Goal: Information Seeking & Learning: Learn about a topic

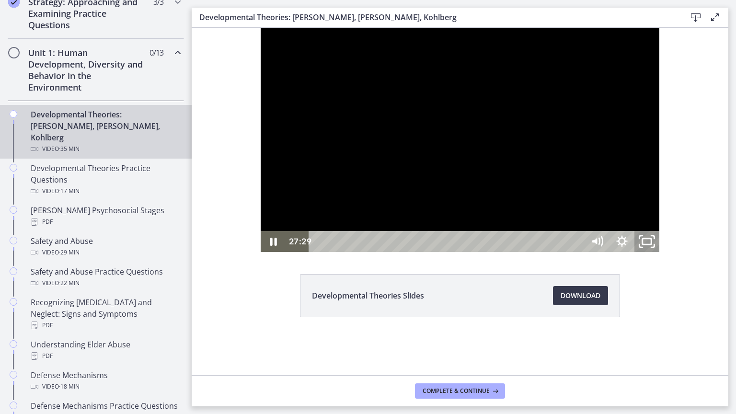
click at [662, 255] on icon "Unfullscreen" at bounding box center [647, 241] width 30 height 25
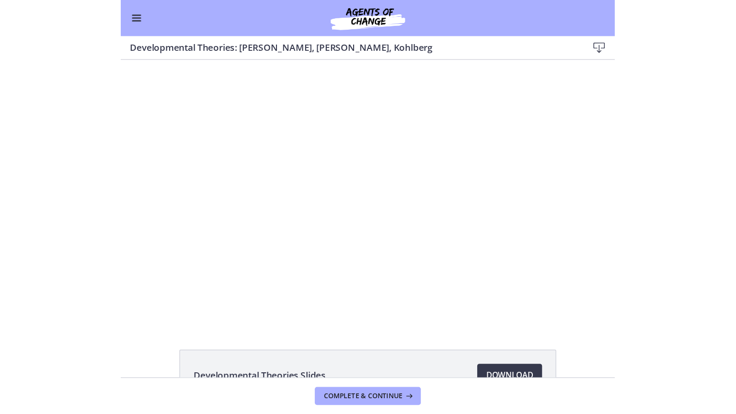
scroll to position [233, 0]
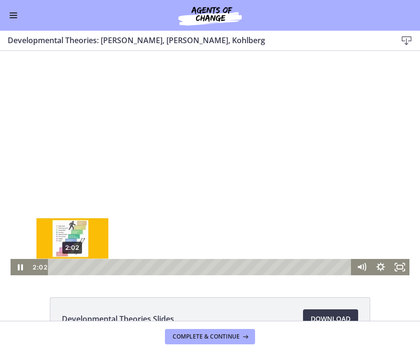
click at [69, 265] on div "2:02" at bounding box center [201, 267] width 292 height 16
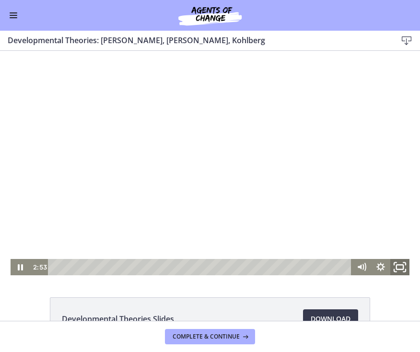
click at [395, 266] on icon "Fullscreen" at bounding box center [399, 267] width 23 height 20
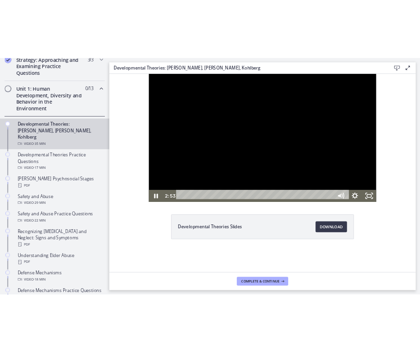
scroll to position [235, 0]
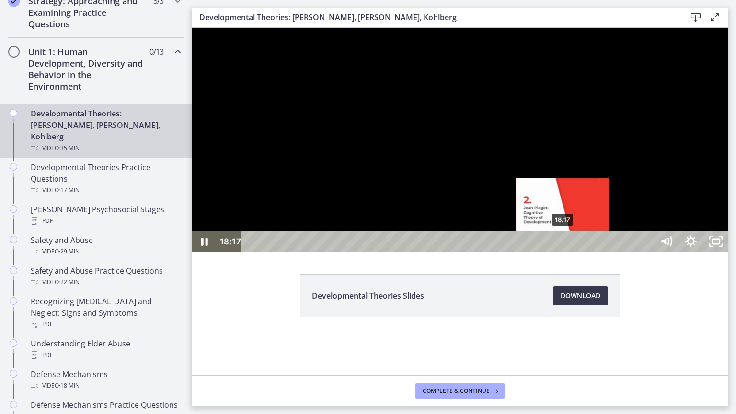
click at [564, 252] on div "18:17" at bounding box center [449, 241] width 398 height 21
click at [564, 252] on div "18:19" at bounding box center [449, 241] width 398 height 21
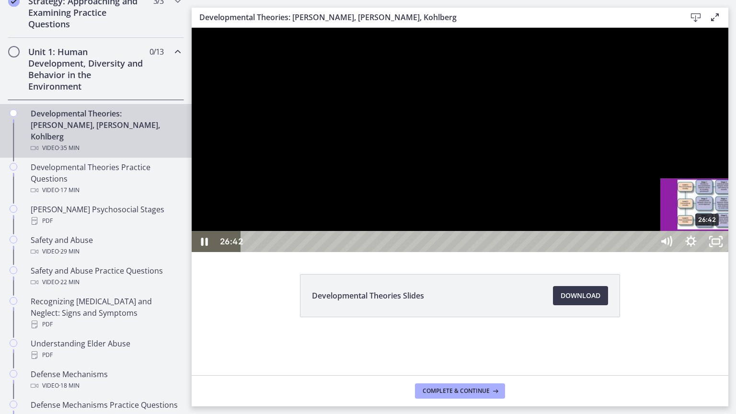
click at [648, 252] on div "26:42" at bounding box center [449, 241] width 398 height 21
click at [648, 252] on div "27:16" at bounding box center [449, 241] width 398 height 21
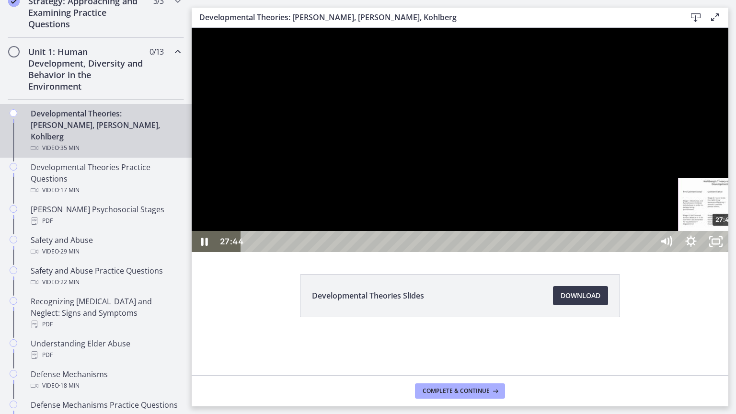
click at [648, 252] on div "27:44" at bounding box center [449, 241] width 398 height 21
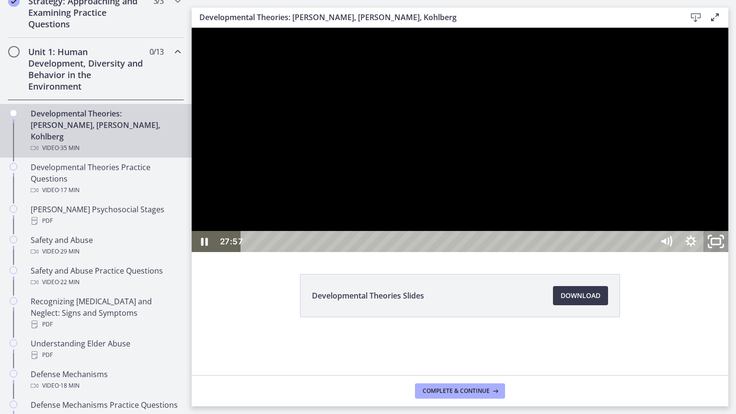
click at [731, 255] on icon "Unfullscreen" at bounding box center [716, 241] width 30 height 25
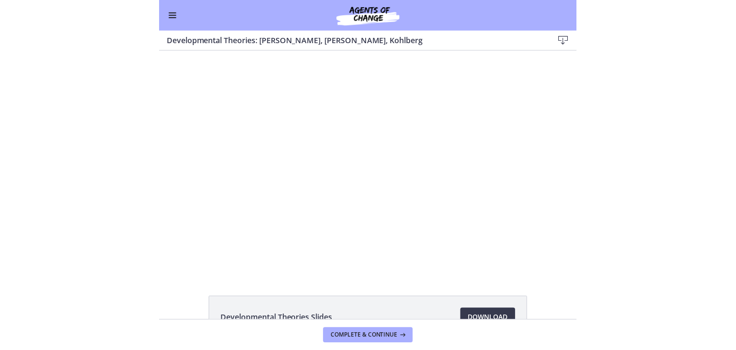
scroll to position [233, 0]
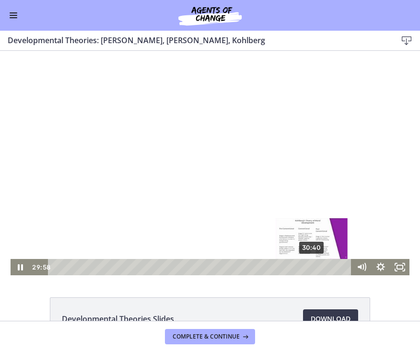
click at [309, 266] on div "30:40" at bounding box center [201, 267] width 292 height 16
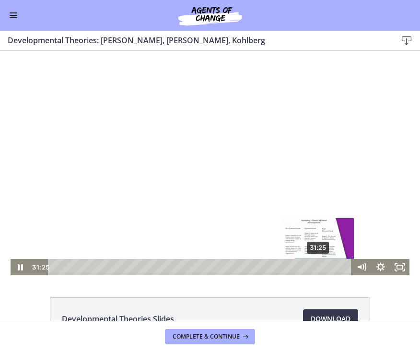
click at [315, 267] on div "31:25" at bounding box center [201, 267] width 292 height 16
click at [318, 268] on div "31:45" at bounding box center [201, 267] width 292 height 16
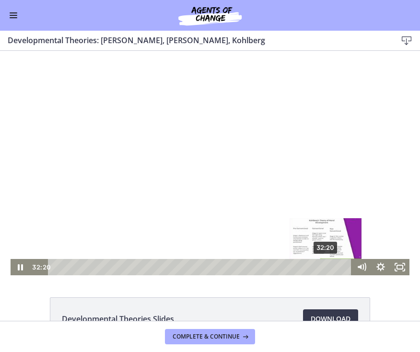
click at [323, 268] on div "32:20" at bounding box center [201, 267] width 292 height 16
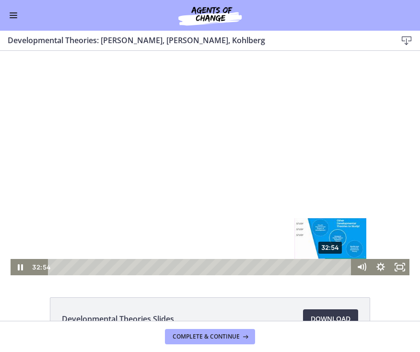
click at [327, 267] on div "32:54" at bounding box center [201, 267] width 292 height 16
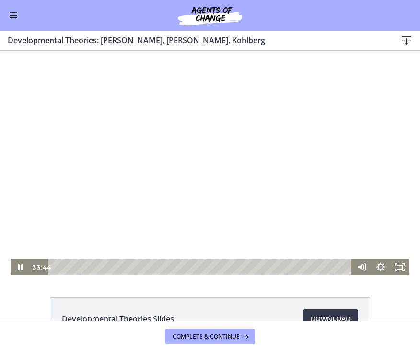
click at [287, 135] on div at bounding box center [210, 163] width 399 height 224
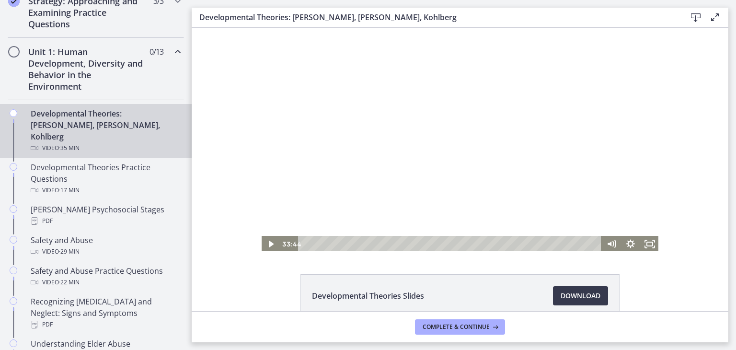
scroll to position [52, 0]
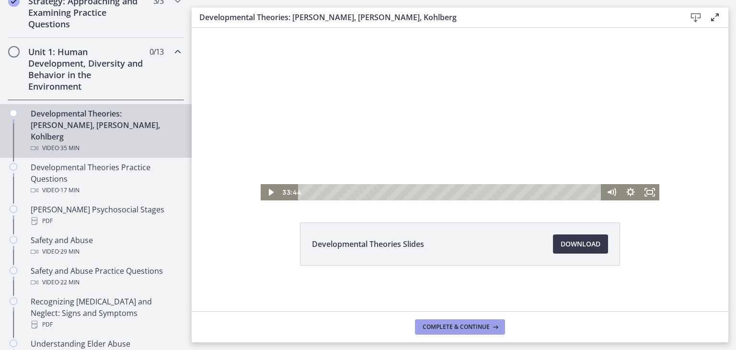
click at [466, 328] on span "Complete & continue" at bounding box center [456, 327] width 67 height 8
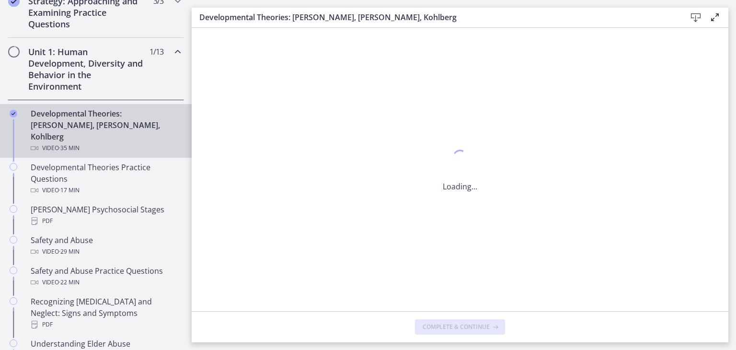
scroll to position [0, 0]
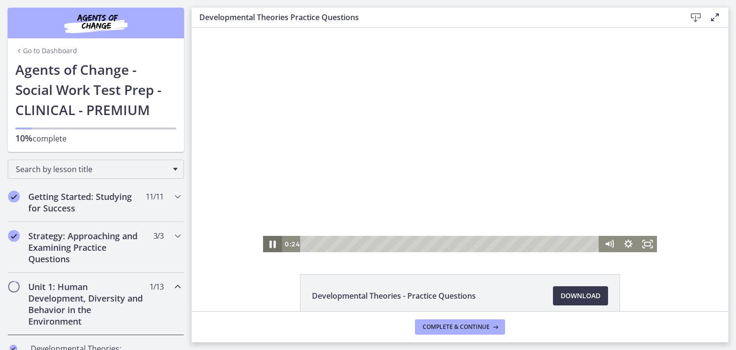
click at [261, 242] on icon "Pause" at bounding box center [272, 244] width 23 height 20
